Goal: Information Seeking & Learning: Check status

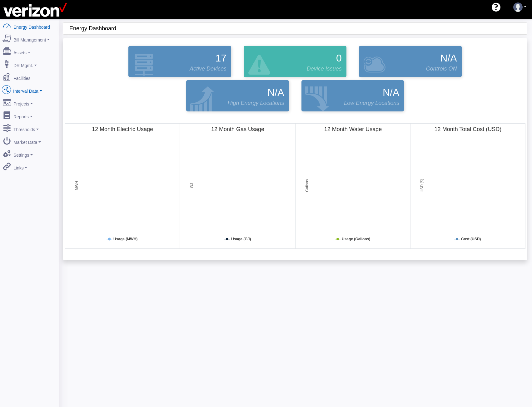
click at [13, 86] on link "Interval Data" at bounding box center [29, 89] width 61 height 13
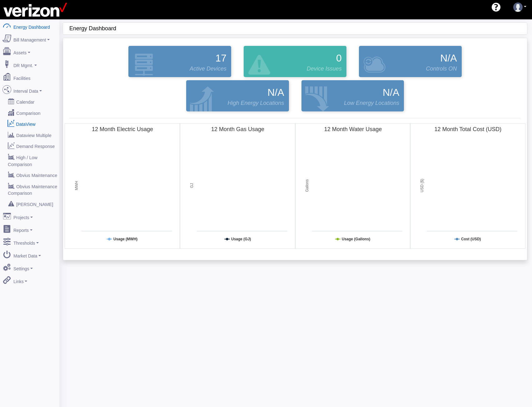
click at [30, 119] on link "DataView" at bounding box center [29, 123] width 61 height 11
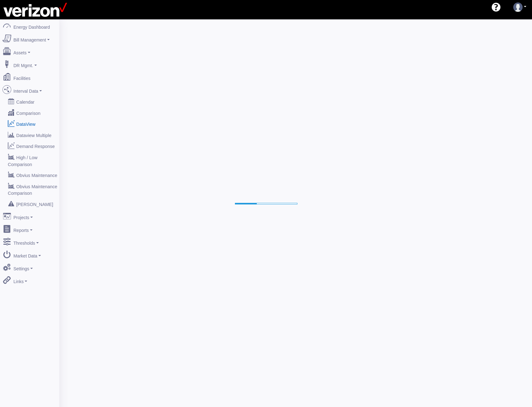
select select "25"
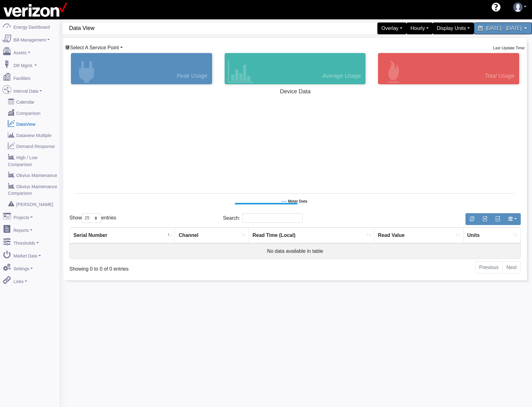
click at [107, 46] on span "Select A Service Point" at bounding box center [94, 47] width 49 height 5
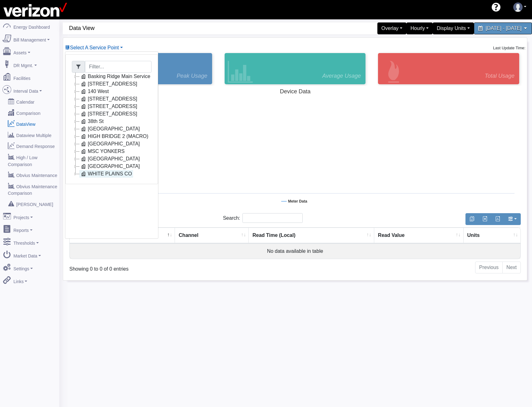
click at [105, 172] on link "WHITE PLAINS CO" at bounding box center [106, 173] width 54 height 7
click at [108, 174] on link "WHITE PLAINS CO" at bounding box center [106, 173] width 54 height 7
click at [109, 179] on link "75820820001" at bounding box center [109, 181] width 45 height 7
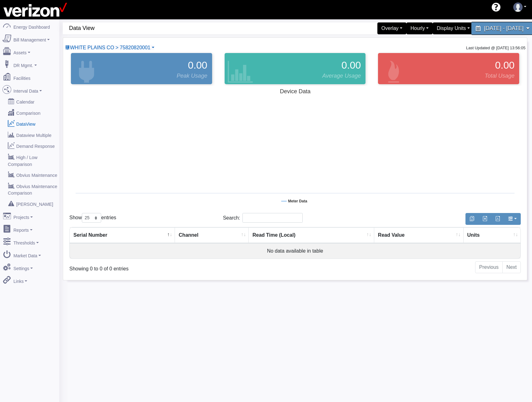
click at [489, 29] on span "[DATE] - [DATE]" at bounding box center [503, 28] width 39 height 6
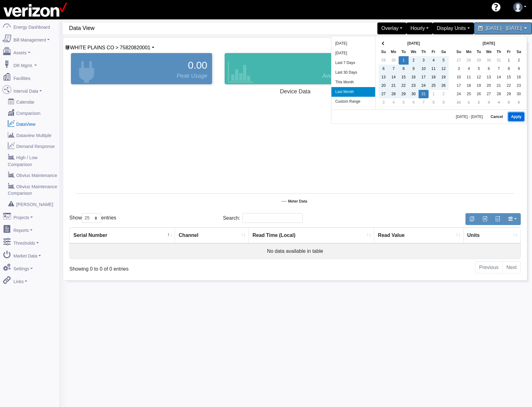
click at [521, 117] on button "Apply" at bounding box center [516, 116] width 16 height 9
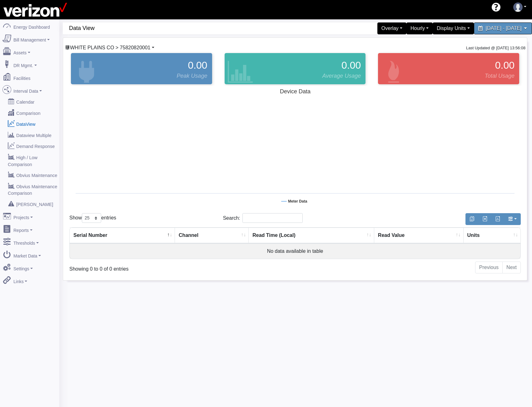
click at [141, 47] on span "WHITE PLAINS CO > 75820820001" at bounding box center [110, 47] width 80 height 5
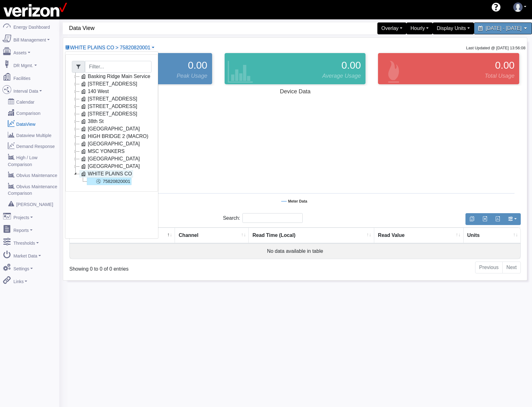
click at [98, 175] on link "WHITE PLAINS CO" at bounding box center [106, 173] width 54 height 7
click at [26, 74] on link "Facilities" at bounding box center [29, 77] width 61 height 13
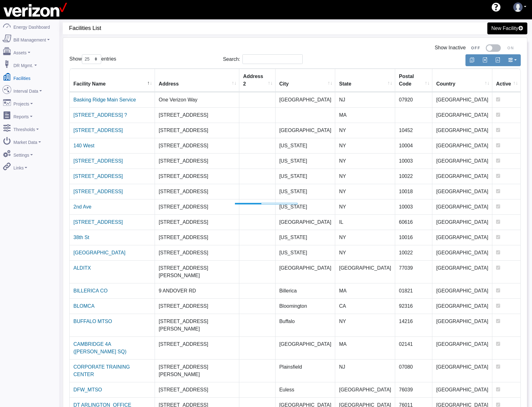
select select "25"
click at [262, 55] on input "Search:" at bounding box center [272, 59] width 60 height 10
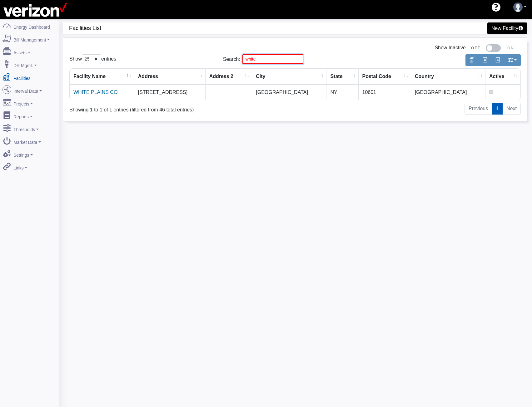
type input "white"
